Goal: Information Seeking & Learning: Find specific fact

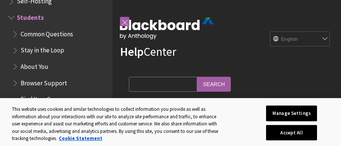
click at [151, 83] on input "Search Query" at bounding box center [163, 84] width 68 height 15
type input "mathgbt"
click at [197, 77] on input "Search" at bounding box center [214, 84] width 34 height 15
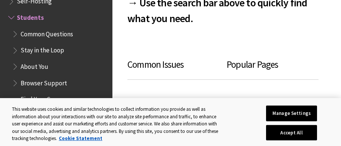
scroll to position [366, 0]
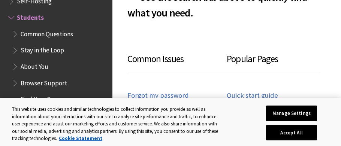
click at [235, 54] on h3 "Popular Pages" at bounding box center [273, 63] width 92 height 22
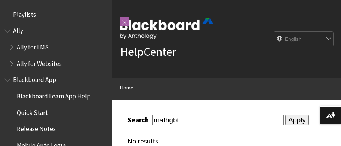
click at [180, 122] on input "mathgbt" at bounding box center [217, 120] width 131 height 10
type input "mathgpt"
click at [285, 115] on input "Apply" at bounding box center [297, 120] width 24 height 10
